Goal: Register for event/course

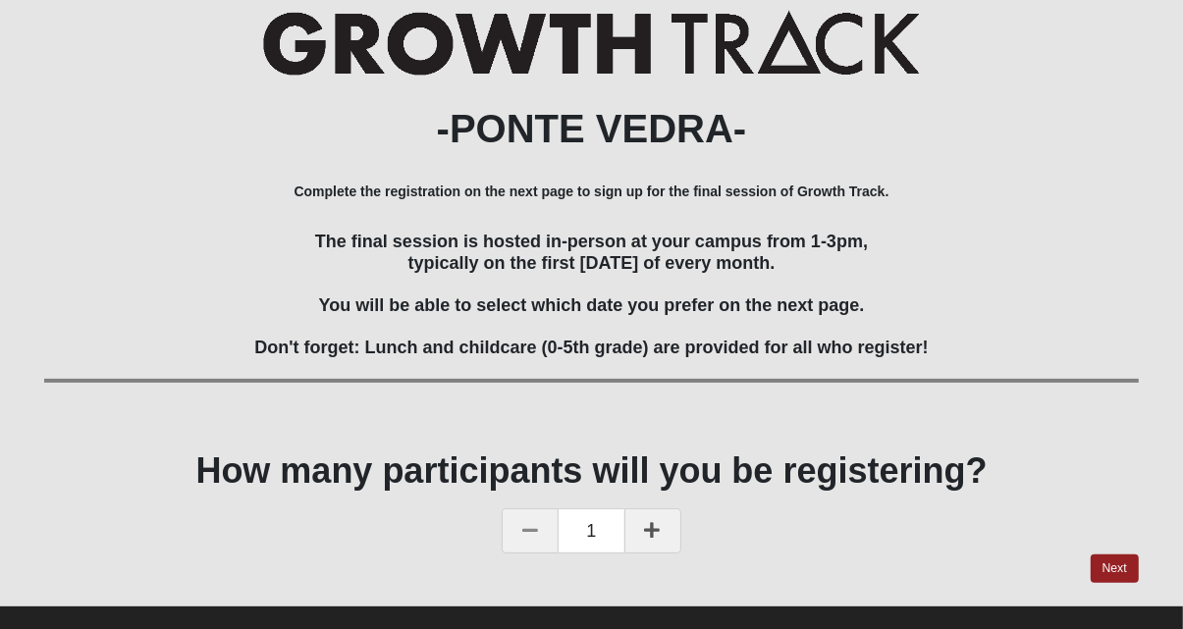
scroll to position [275, 0]
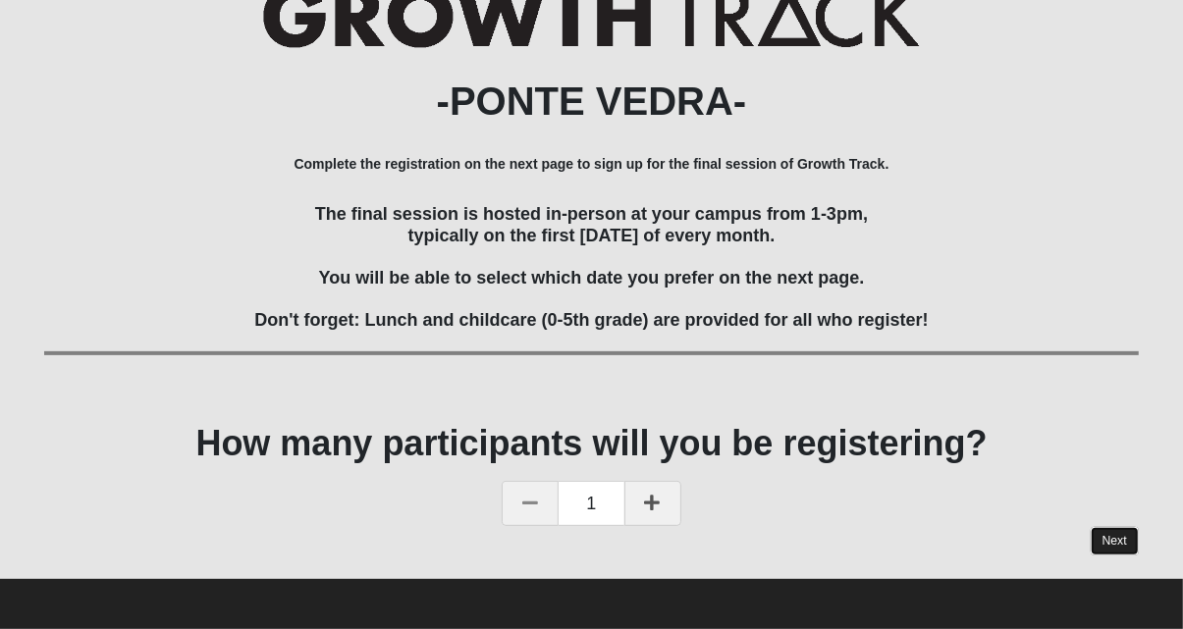
click at [1125, 546] on link "Next" at bounding box center [1115, 541] width 48 height 28
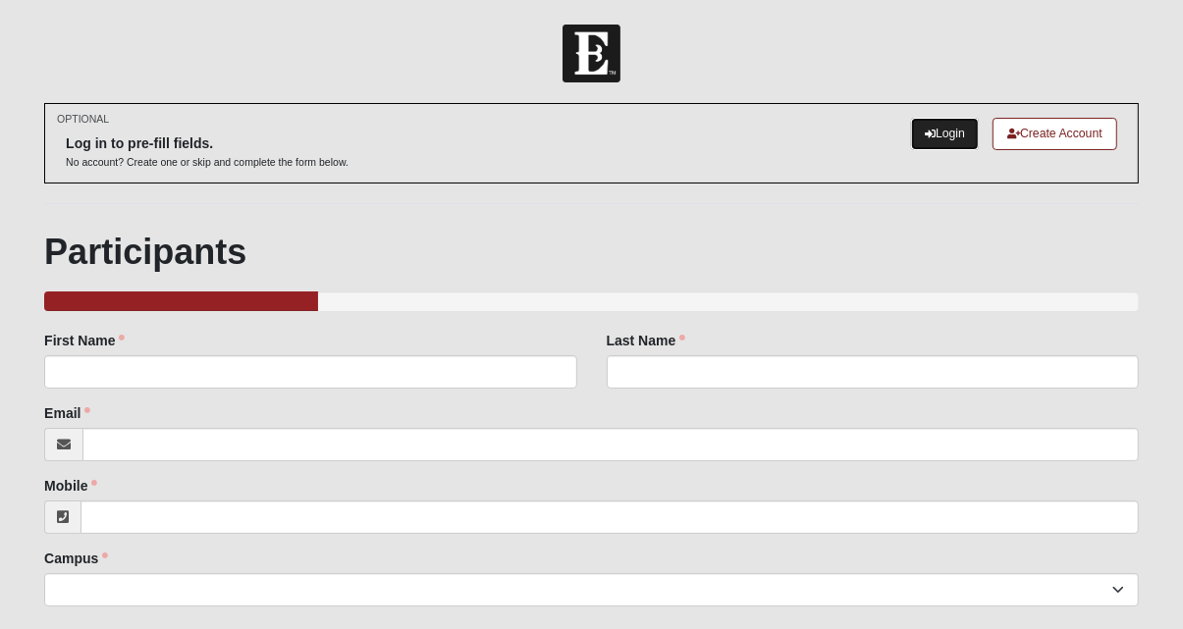
click at [934, 130] on link "Login" at bounding box center [945, 134] width 68 height 32
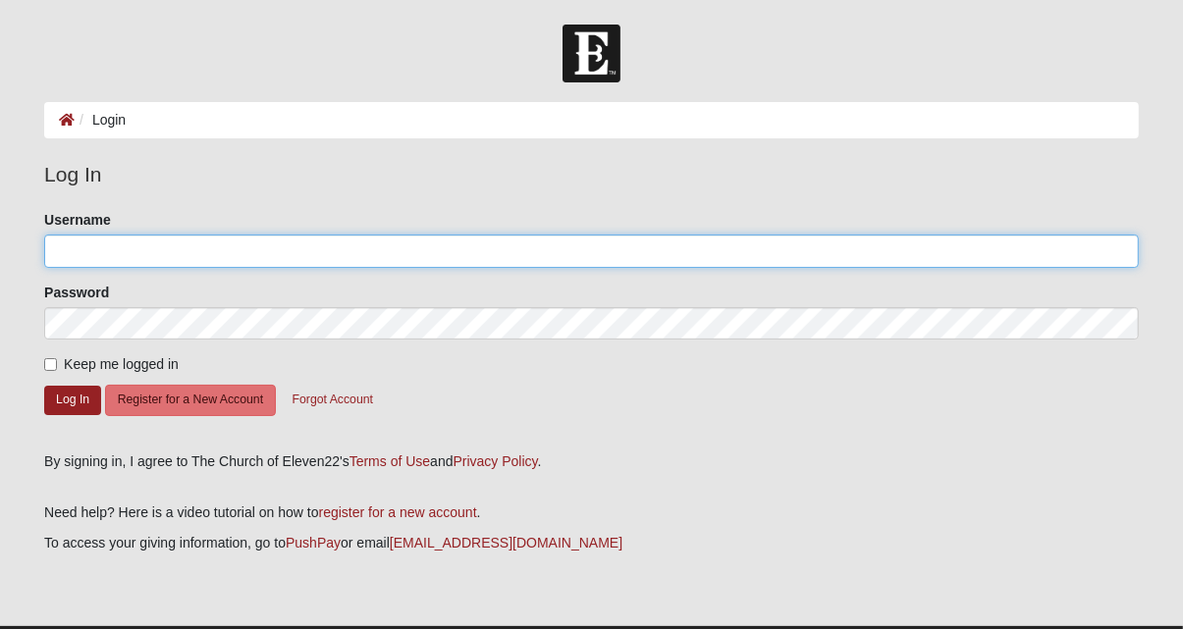
click at [230, 253] on input "Username" at bounding box center [591, 251] width 1095 height 33
type input "Kluitgaarden"
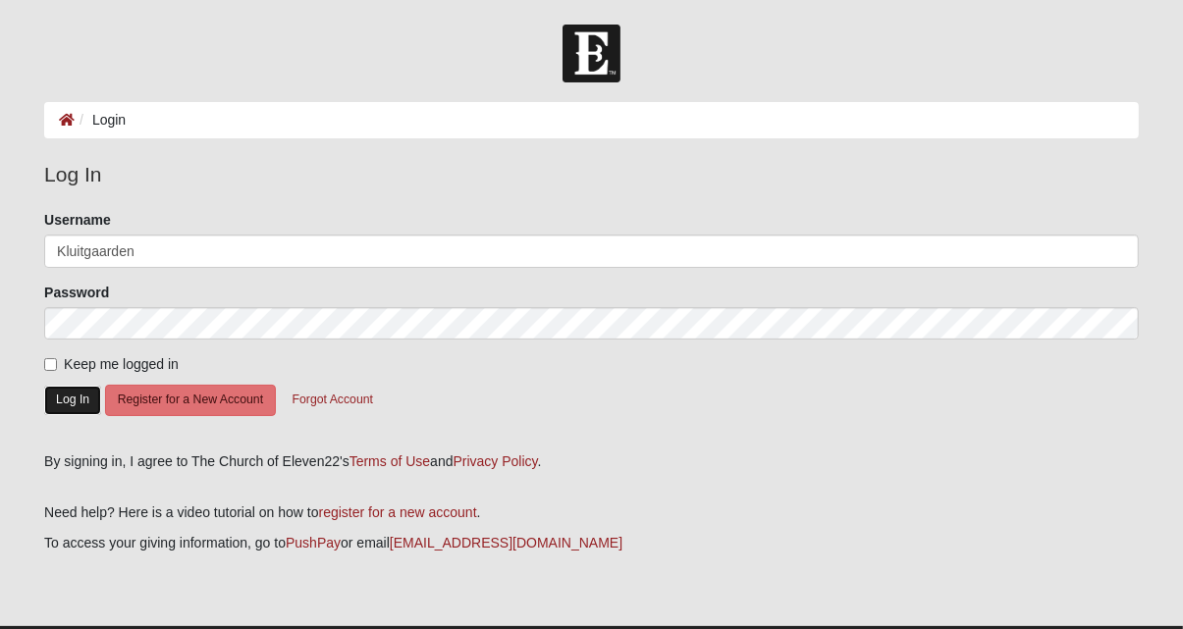
click at [53, 391] on button "Log In" at bounding box center [72, 400] width 57 height 28
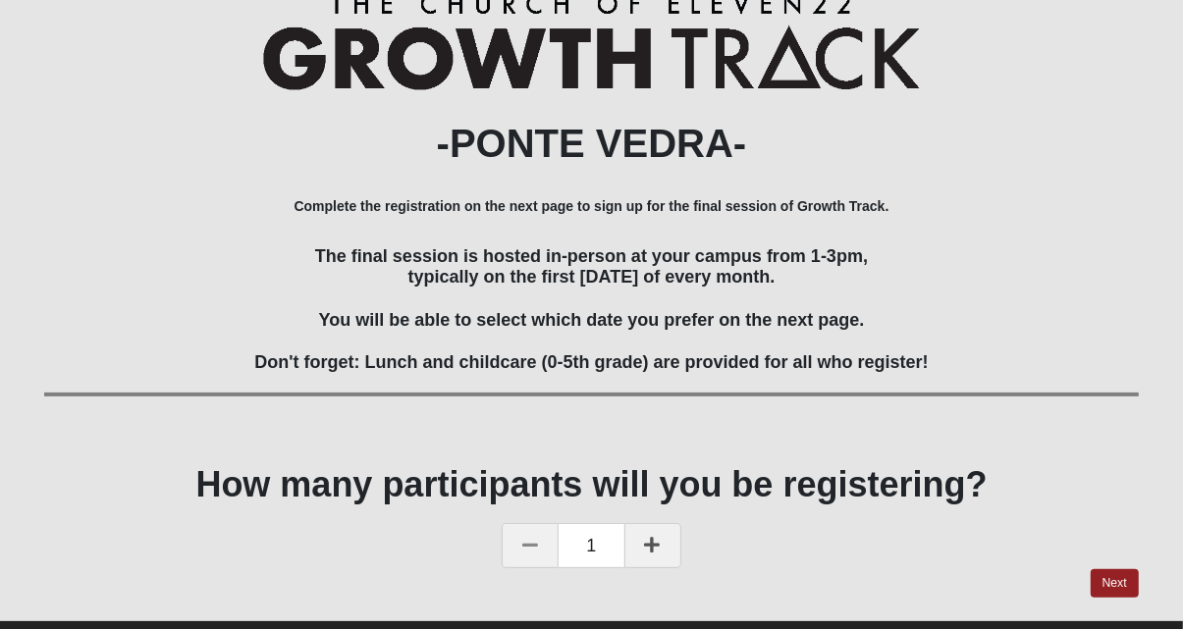
scroll to position [154, 0]
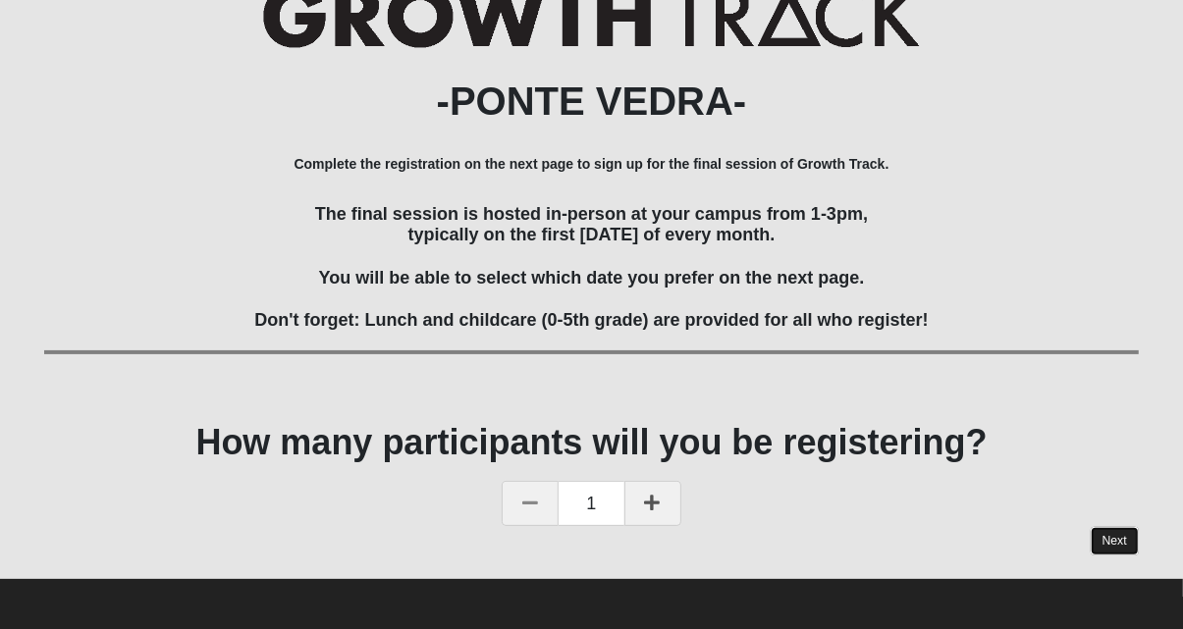
click at [1100, 543] on link "Next" at bounding box center [1115, 541] width 48 height 28
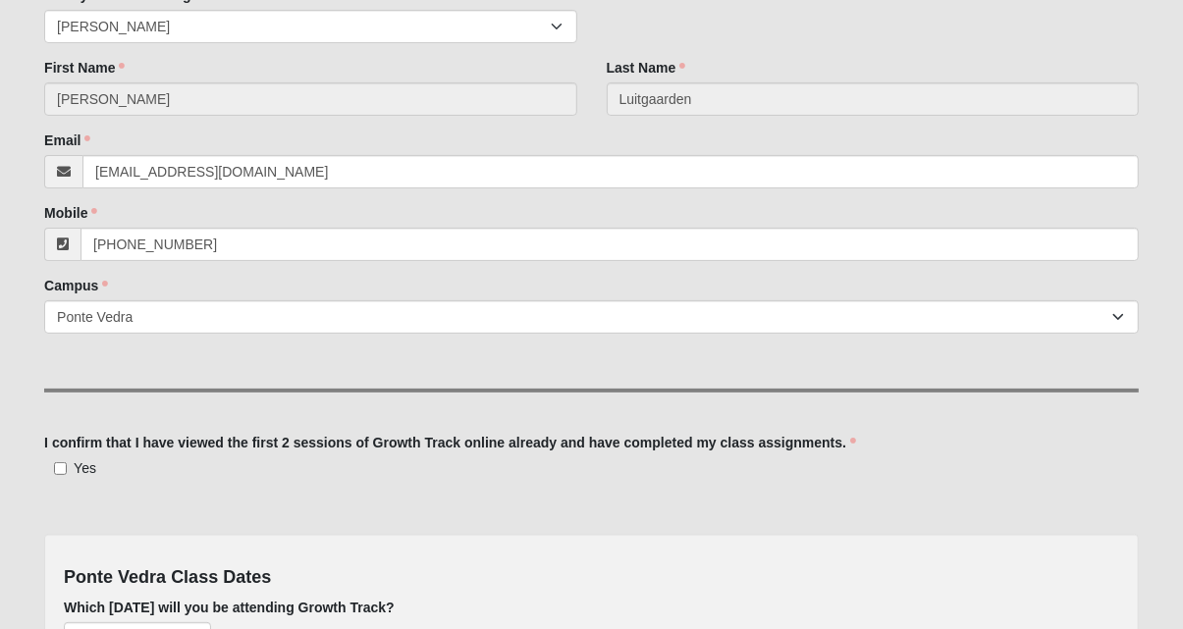
scroll to position [351, 0]
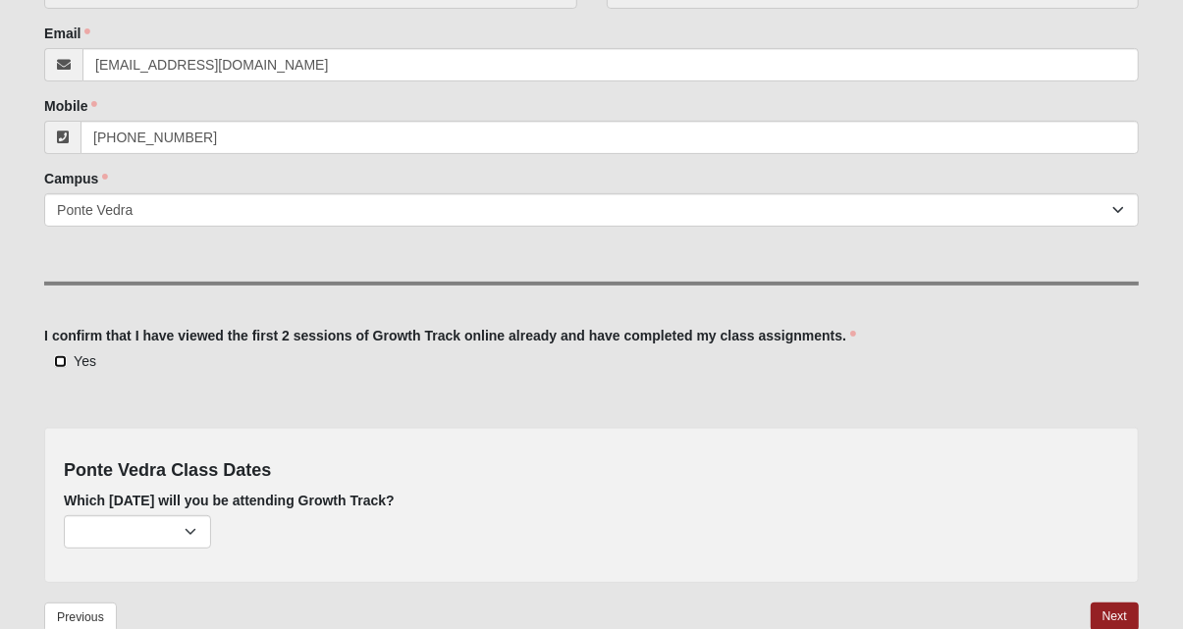
click at [62, 360] on input "Yes" at bounding box center [60, 361] width 13 height 13
checkbox input "true"
click at [194, 529] on select "[DATE] (none remaining) [DATE] (none remaining) [DATE] (none remaining) [DATE] …" at bounding box center [137, 531] width 147 height 33
select select "703"
click at [64, 515] on select "[DATE] (none remaining) [DATE] (none remaining) [DATE] (none remaining) [DATE] …" at bounding box center [137, 531] width 147 height 33
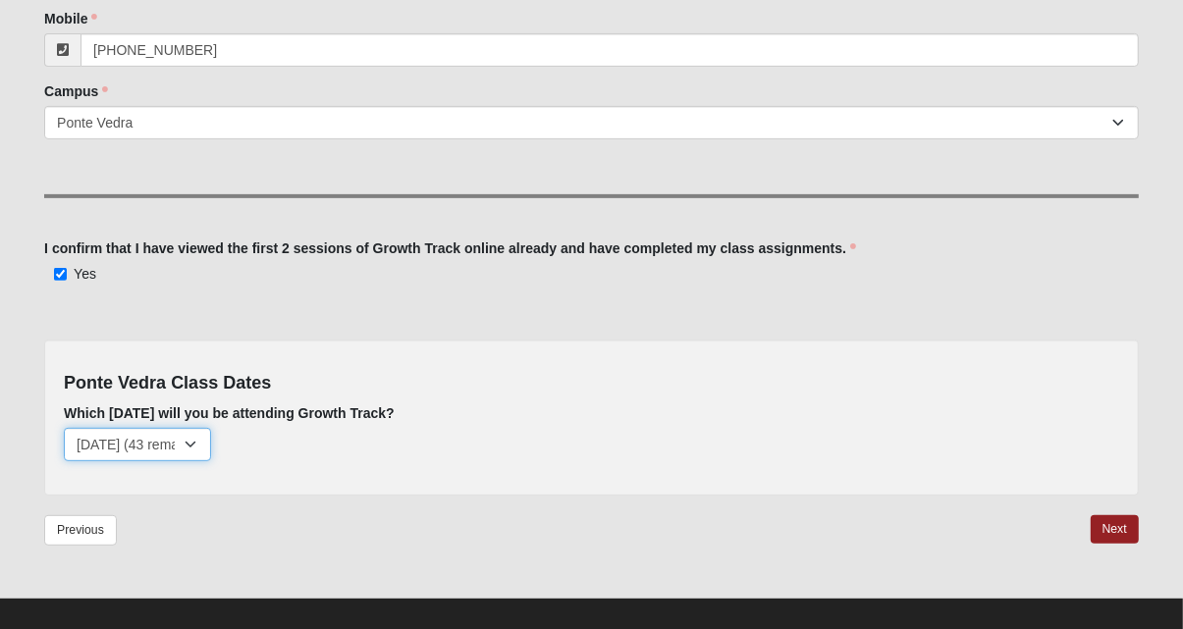
scroll to position [457, 0]
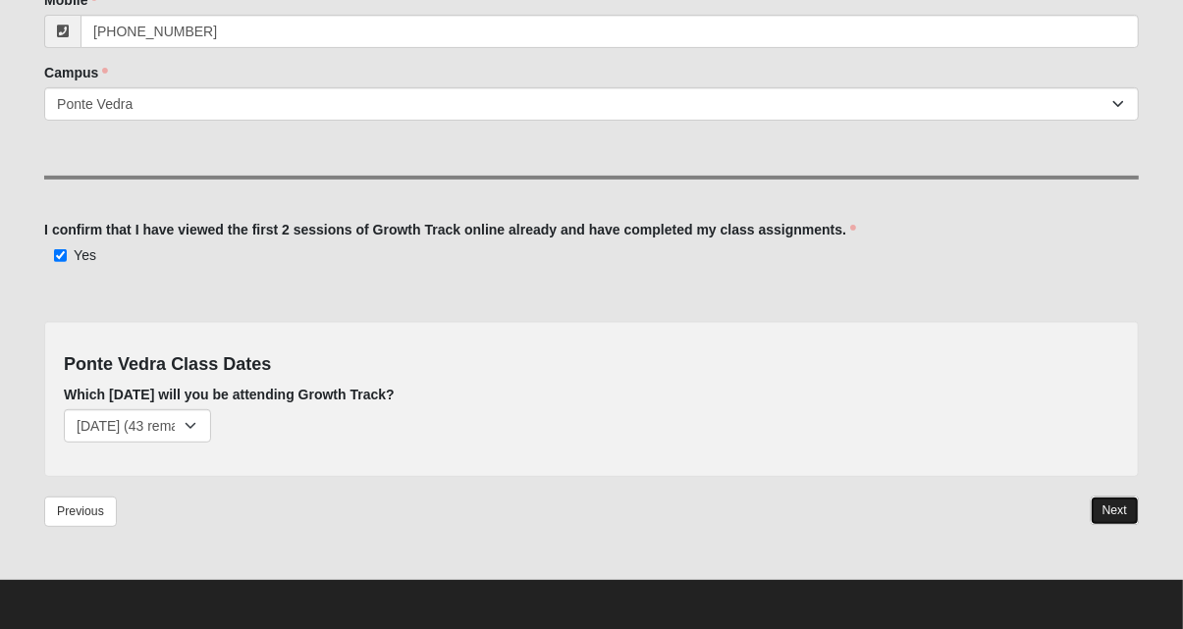
click at [1117, 507] on link "Next" at bounding box center [1115, 511] width 48 height 28
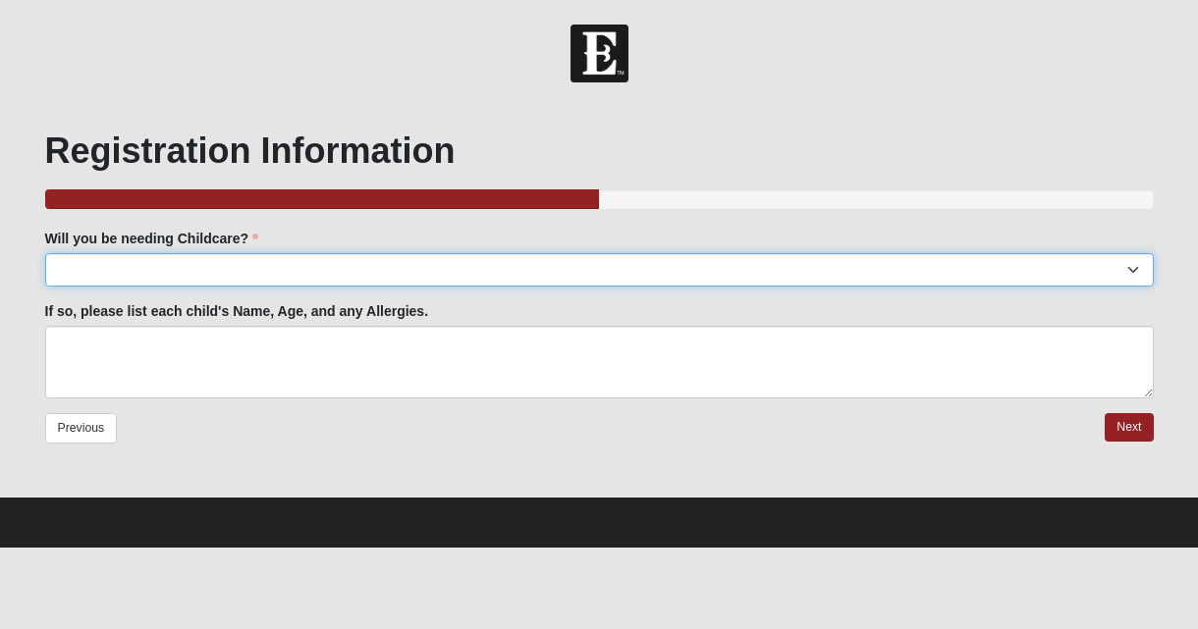
click at [272, 261] on select "Yes No" at bounding box center [599, 269] width 1108 height 33
select select "No"
click at [45, 253] on select "Yes No" at bounding box center [599, 269] width 1108 height 33
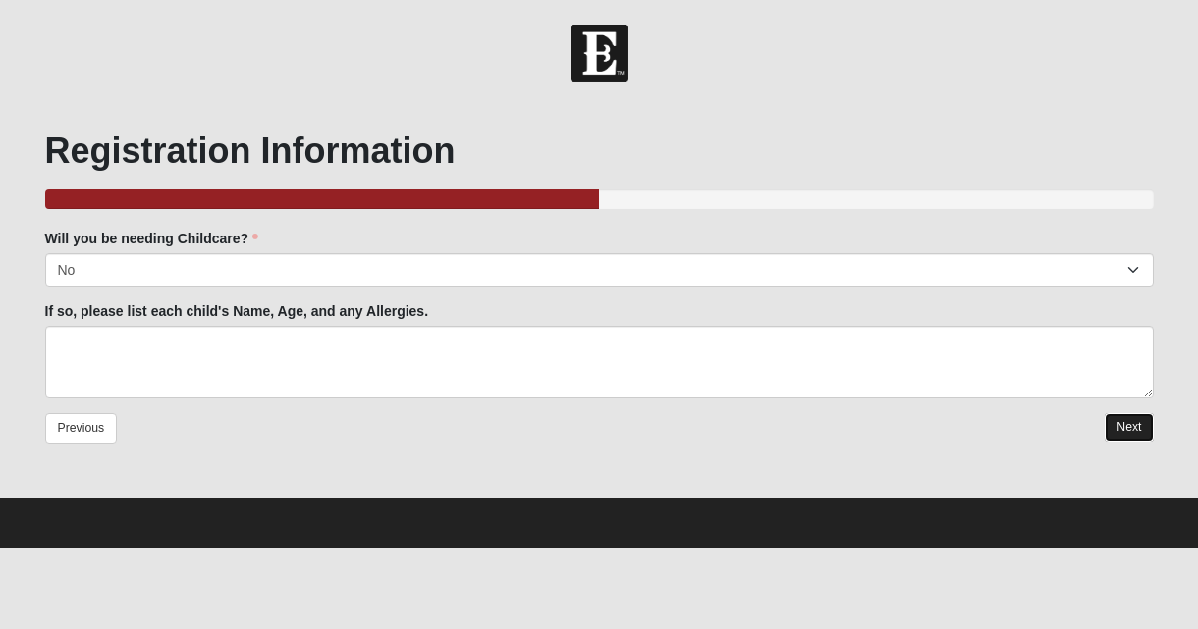
click at [1132, 427] on link "Next" at bounding box center [1129, 427] width 48 height 28
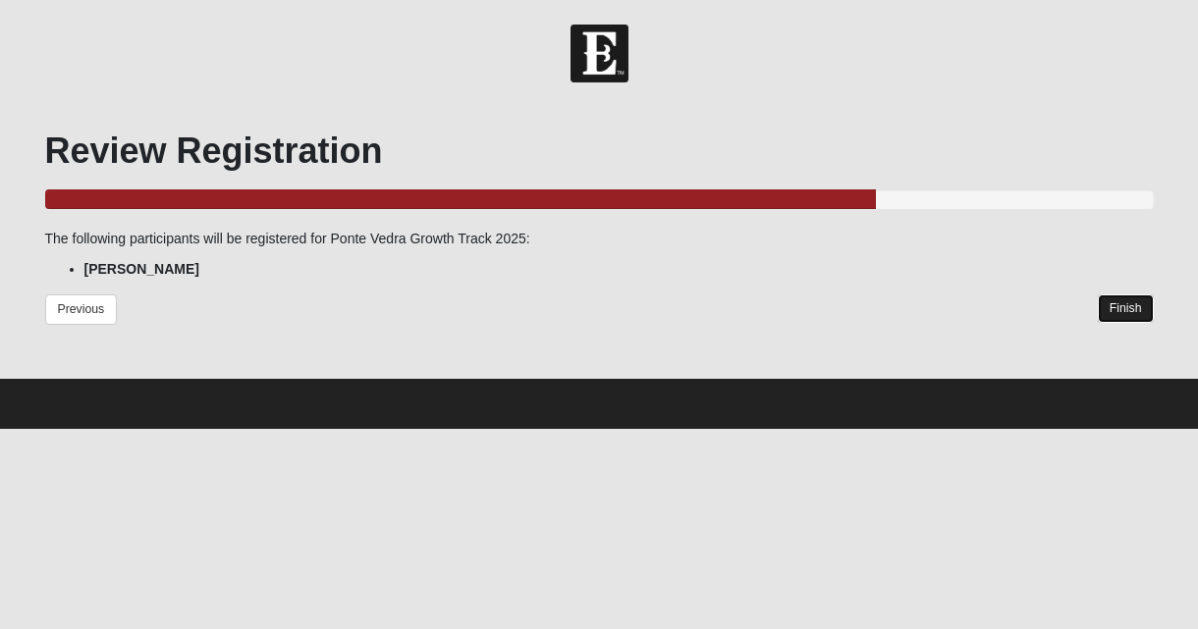
click at [1123, 304] on link "Finish" at bounding box center [1126, 309] width 56 height 28
